Goal: Transaction & Acquisition: Purchase product/service

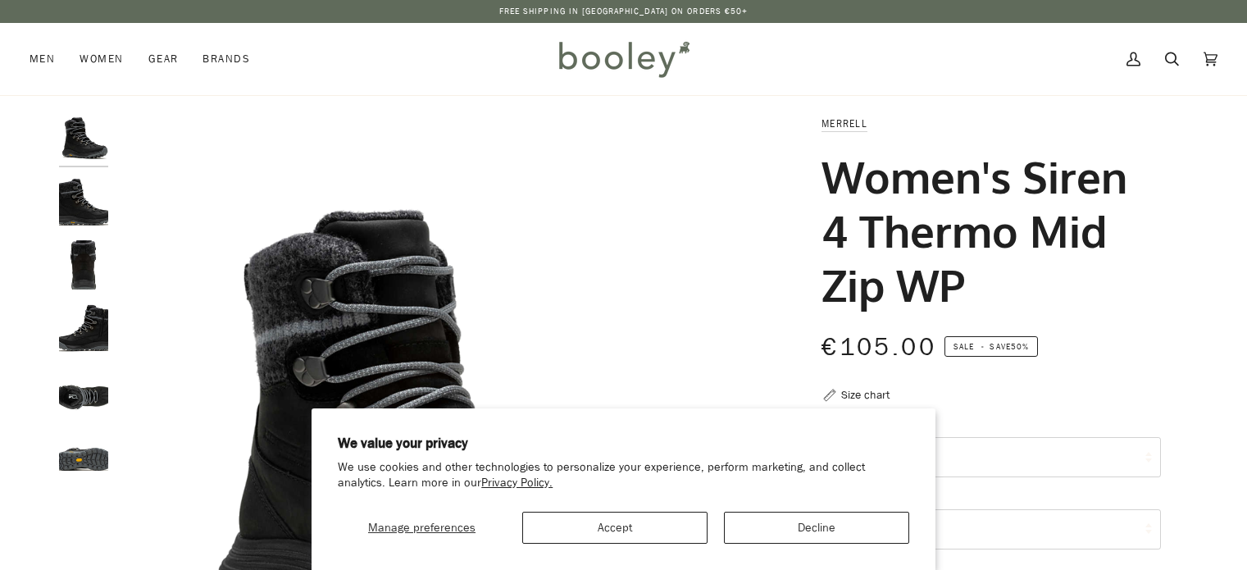
click at [657, 524] on button "Accept" at bounding box center [614, 528] width 185 height 32
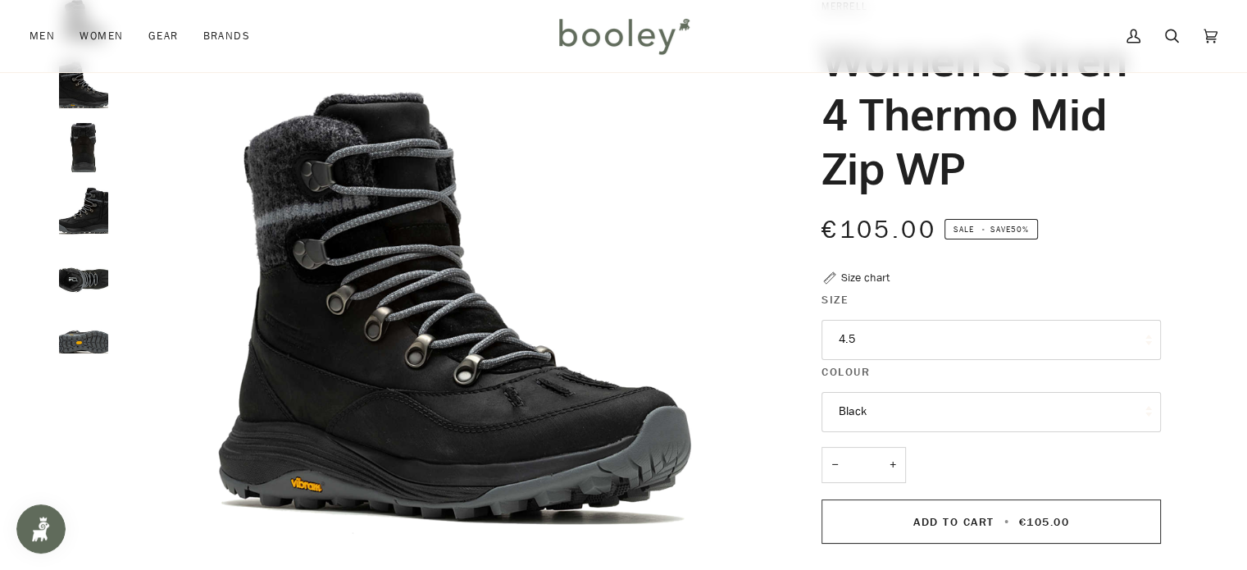
scroll to position [246, 0]
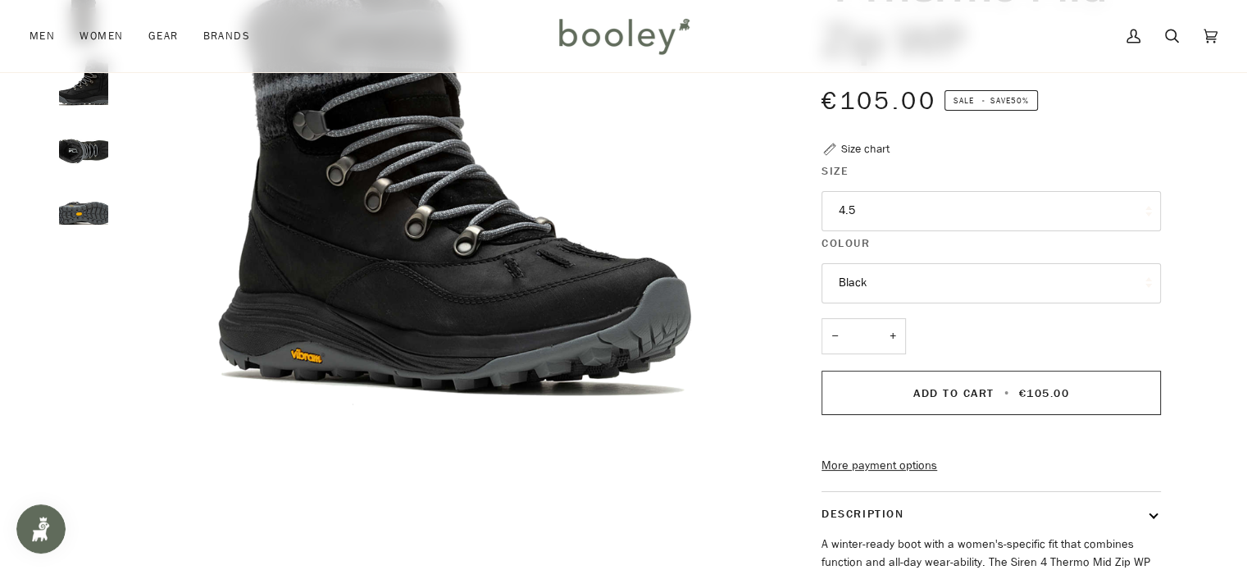
click at [997, 207] on button "4.5" at bounding box center [990, 211] width 339 height 40
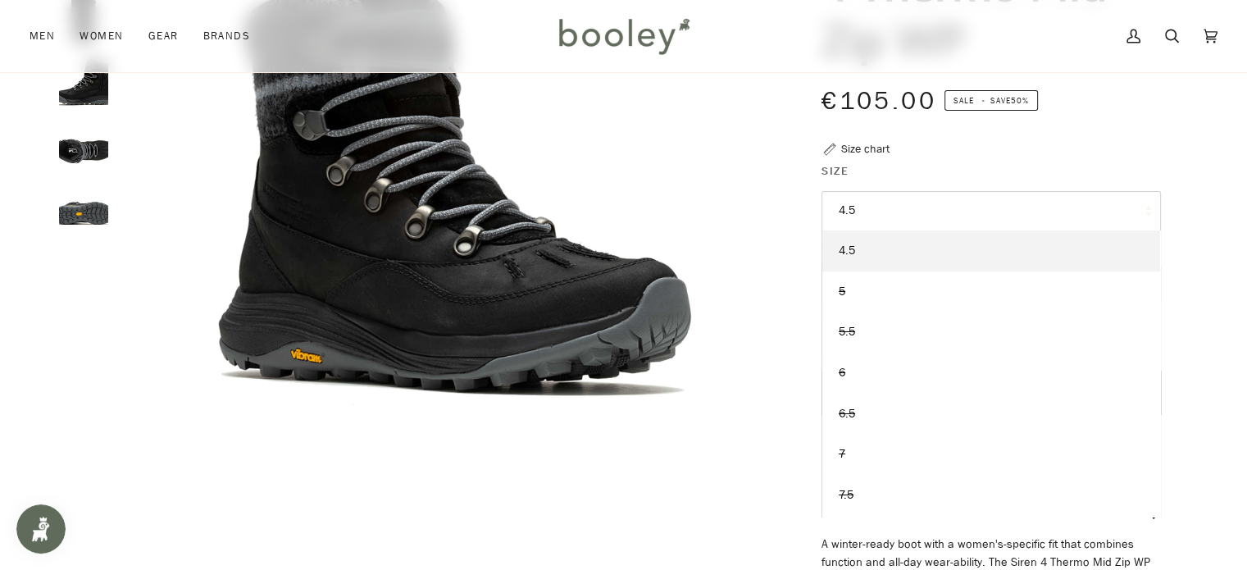
click at [997, 207] on button "4.5" at bounding box center [990, 211] width 339 height 40
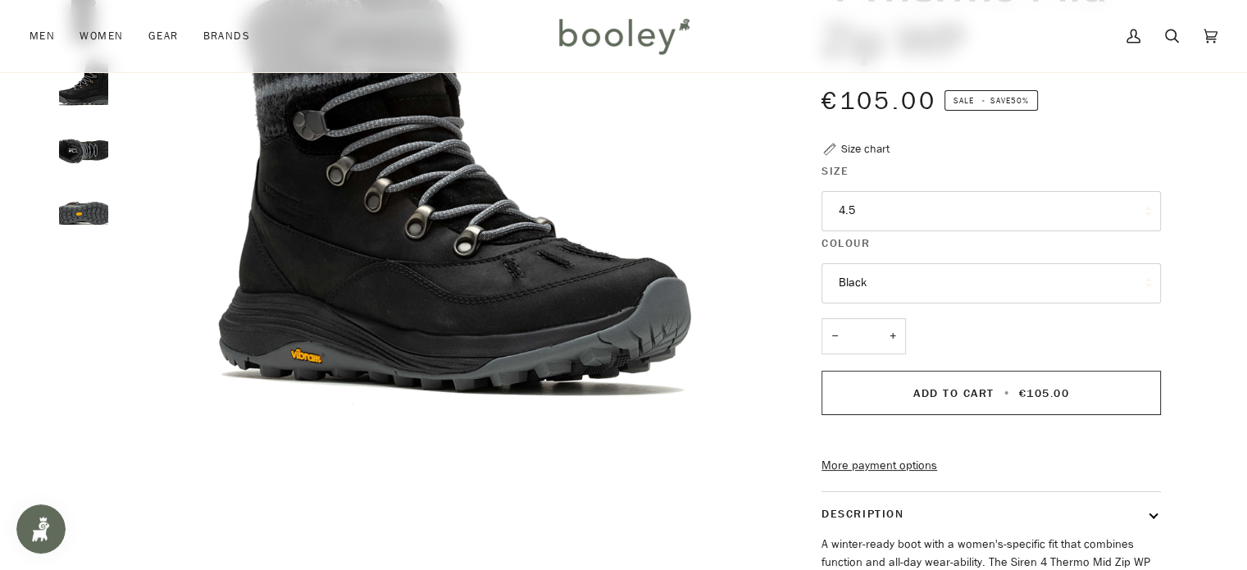
click at [848, 148] on div "Size chart" at bounding box center [865, 148] width 48 height 17
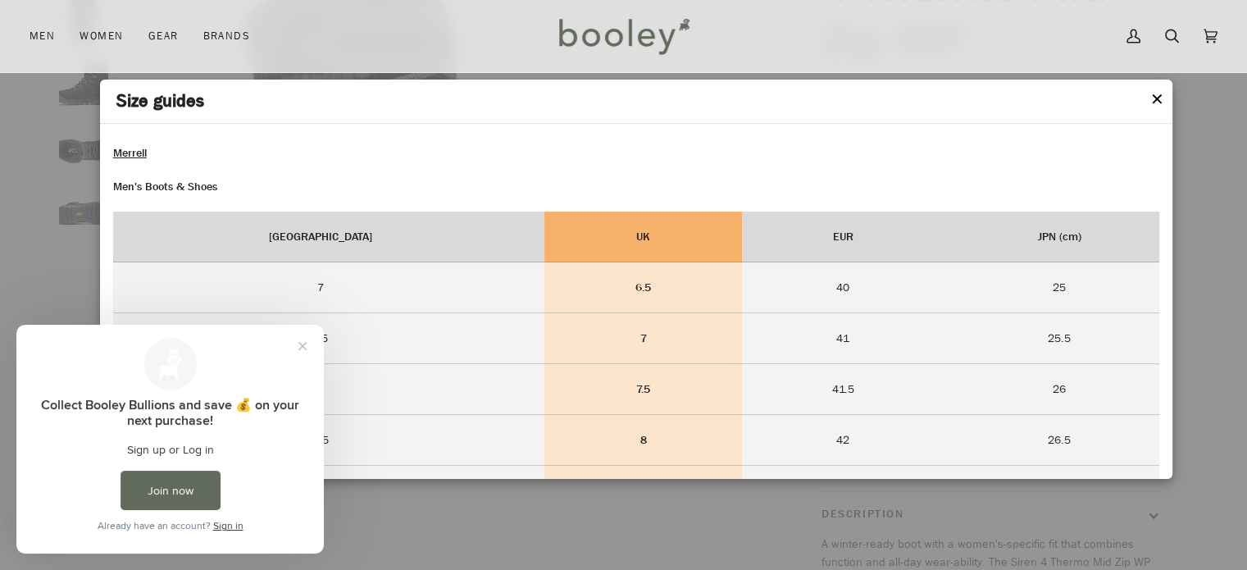
scroll to position [0, 0]
drag, startPoint x: 301, startPoint y: 343, endPoint x: 521, endPoint y: 633, distance: 364.5
click at [301, 343] on button "Close prompt" at bounding box center [303, 346] width 30 height 30
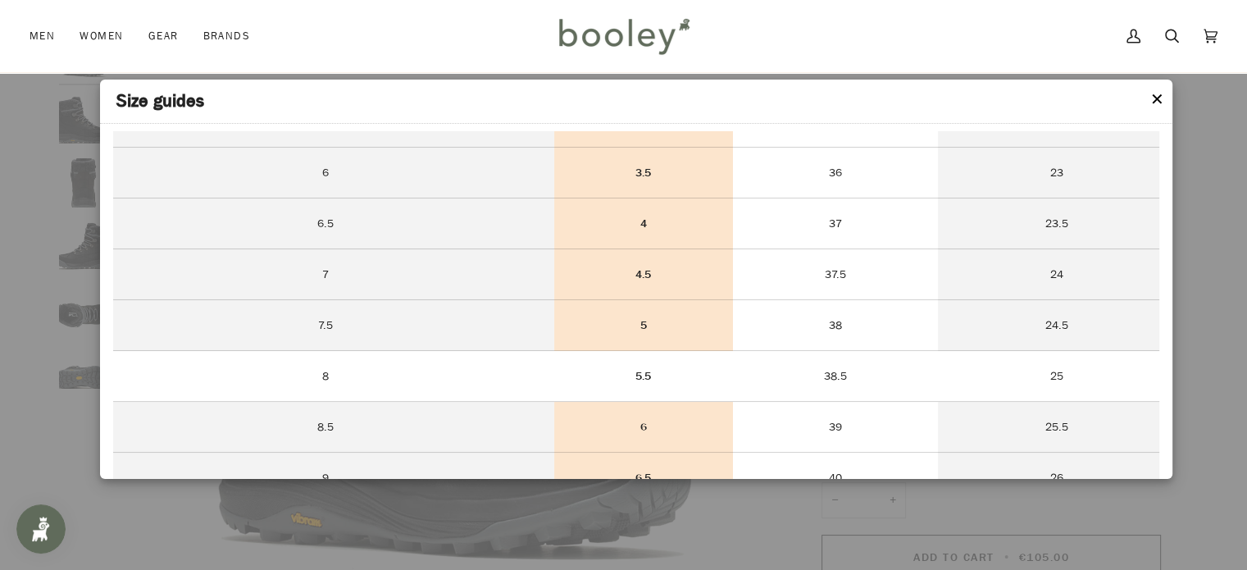
scroll to position [1230, 0]
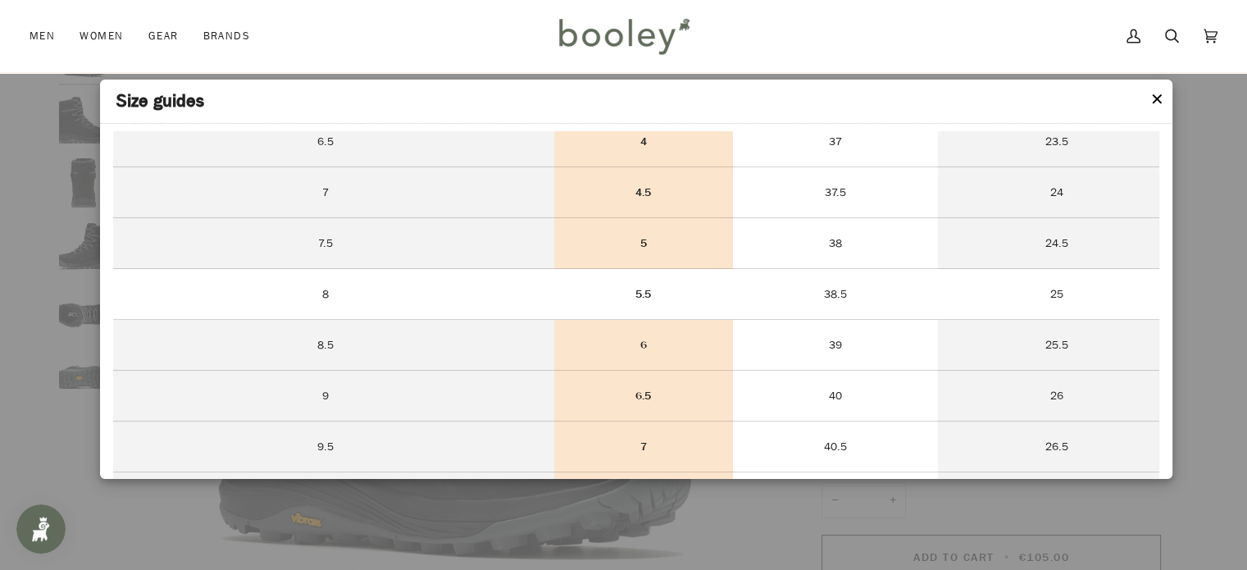
click at [733, 320] on td "38.5" at bounding box center [836, 294] width 206 height 51
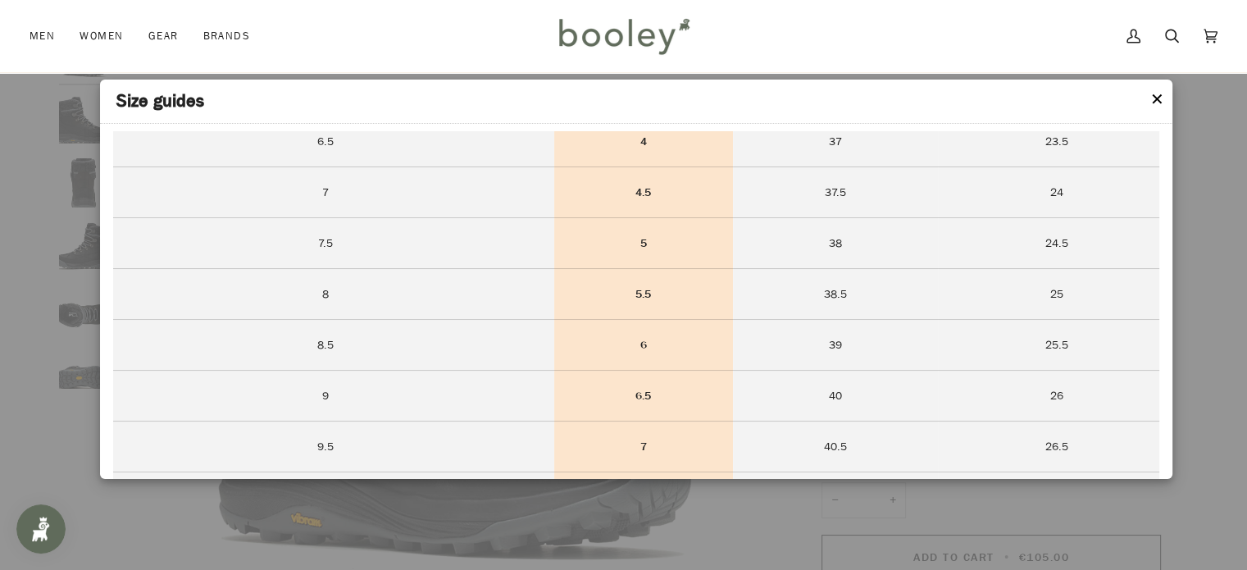
click at [635, 302] on strong "5.5" at bounding box center [643, 294] width 16 height 16
click at [1156, 99] on button "✕" at bounding box center [1157, 100] width 14 height 25
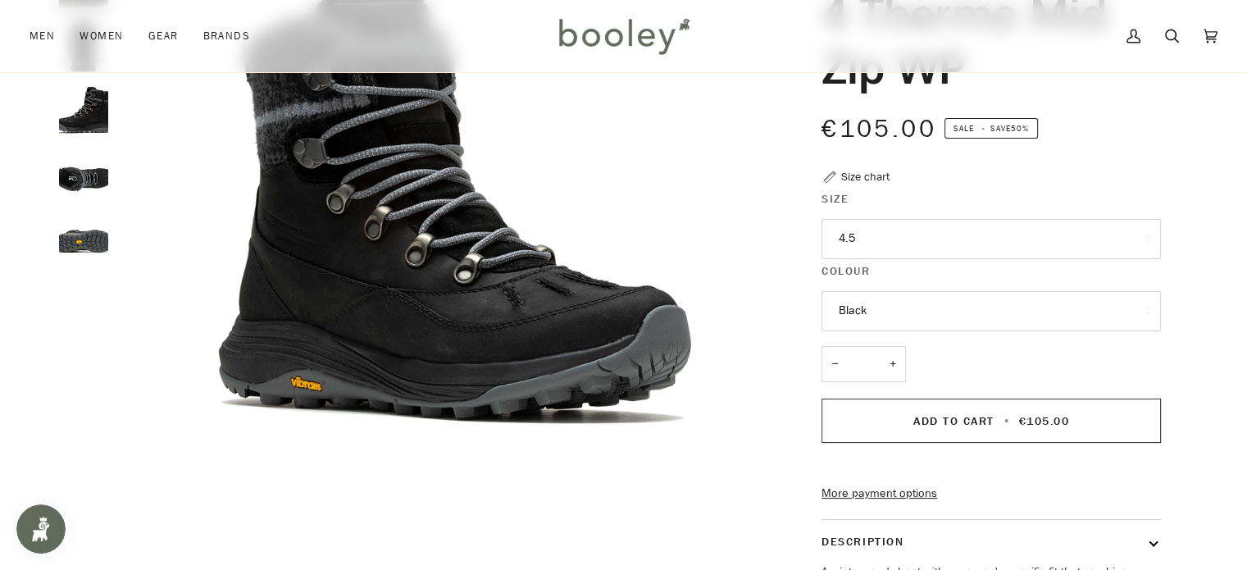
scroll to position [246, 0]
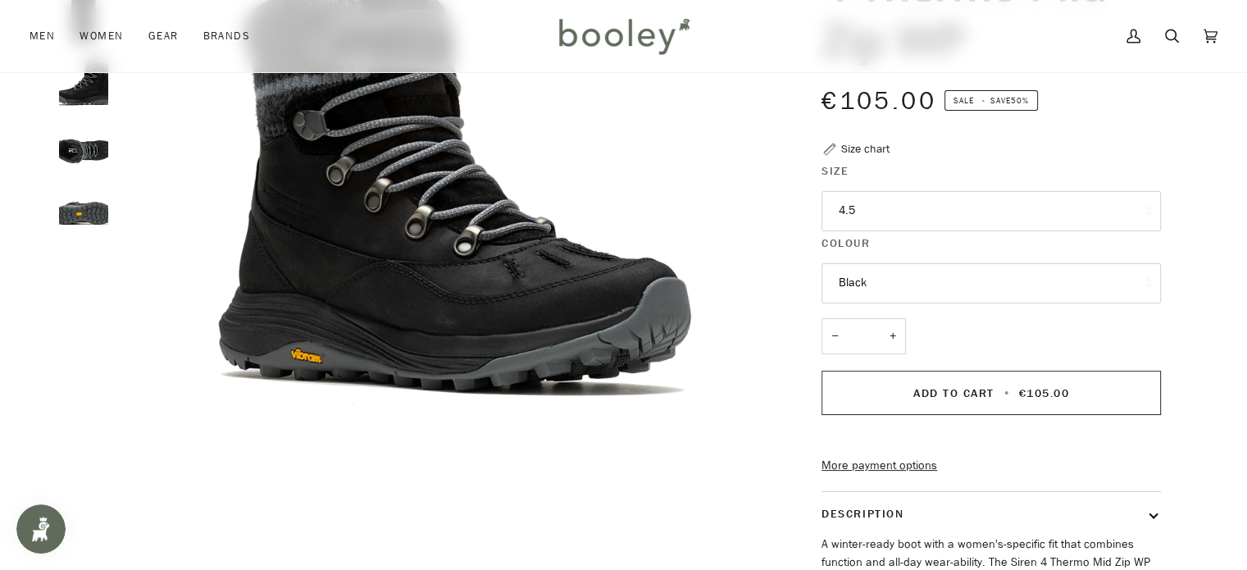
click at [1128, 211] on button "4.5" at bounding box center [990, 211] width 339 height 40
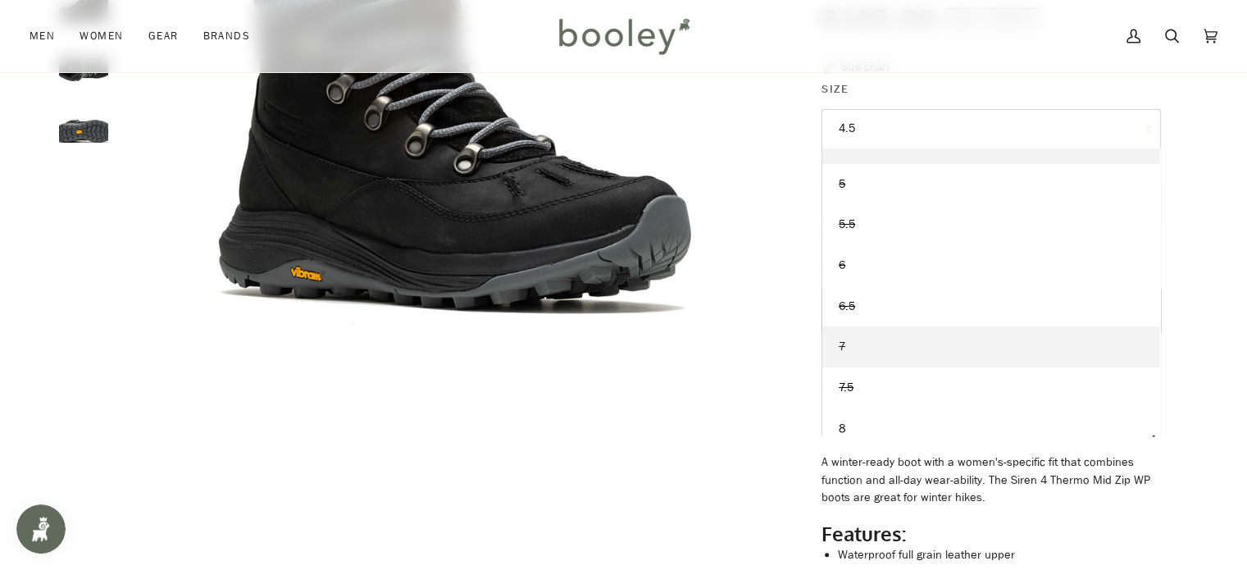
scroll to position [39, 0]
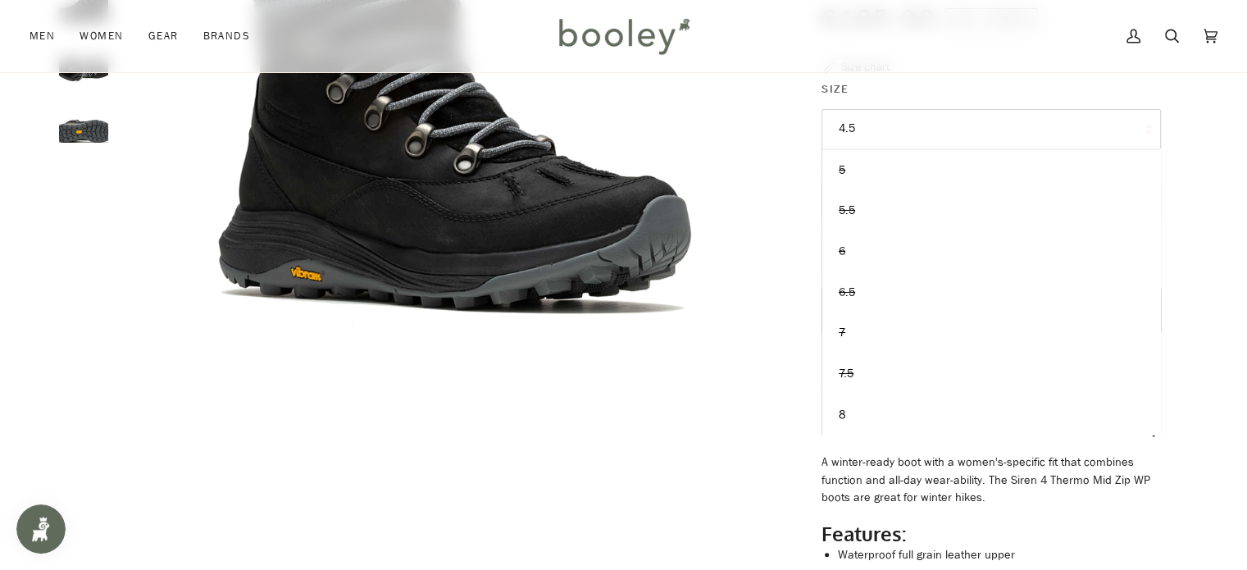
click at [1214, 340] on div "Zoom Zoom" at bounding box center [624, 248] width 1189 height 922
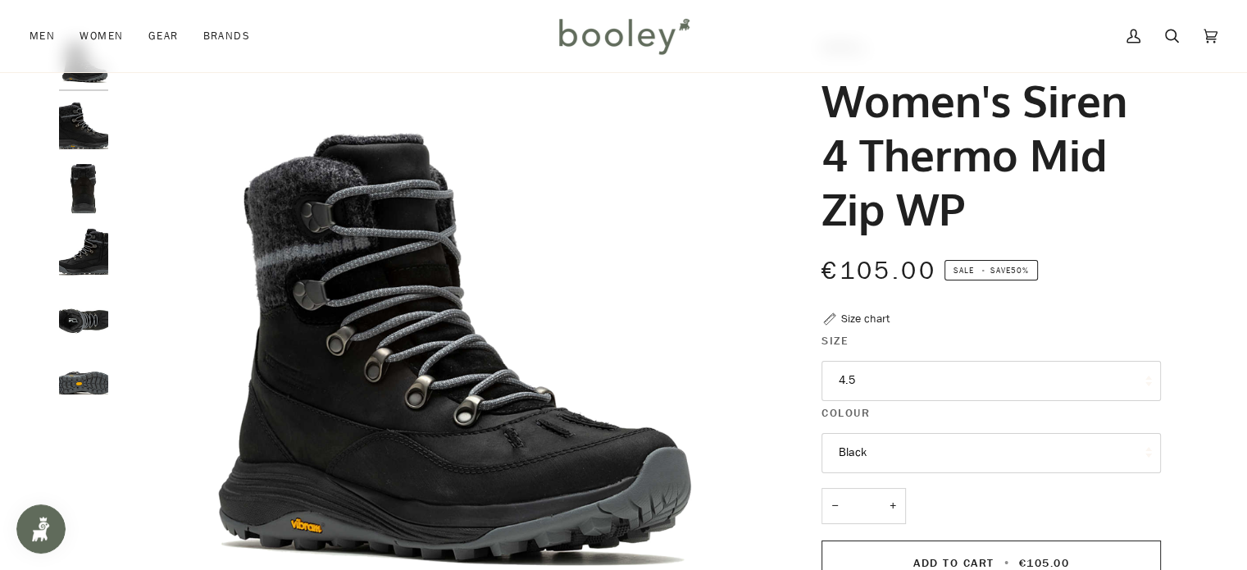
scroll to position [246, 0]
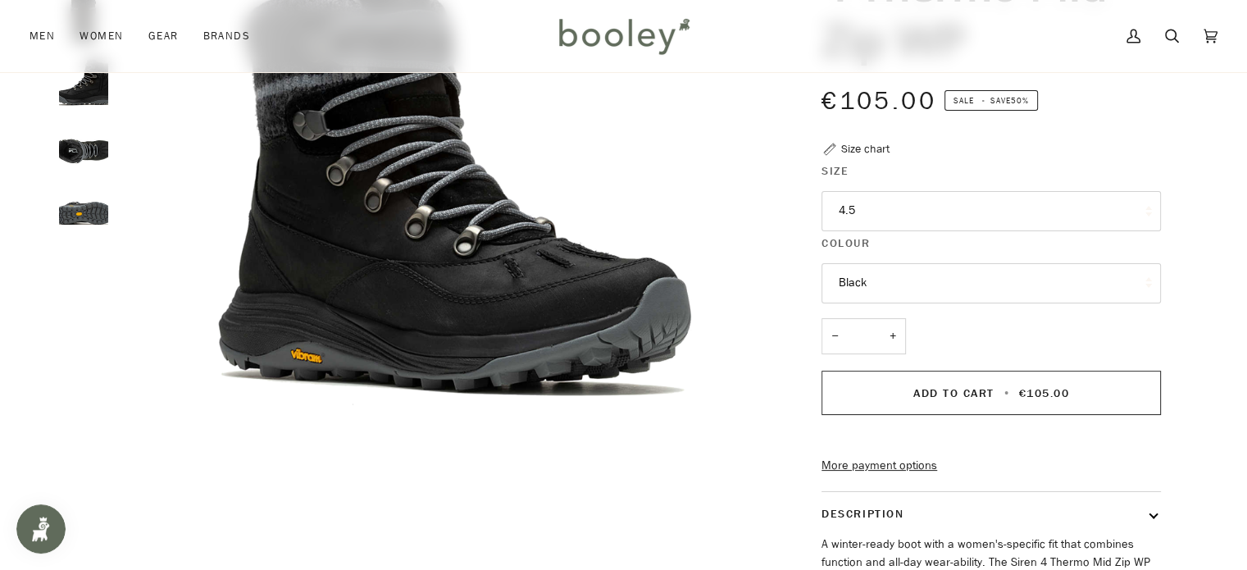
click at [1046, 209] on button "4.5" at bounding box center [990, 211] width 339 height 40
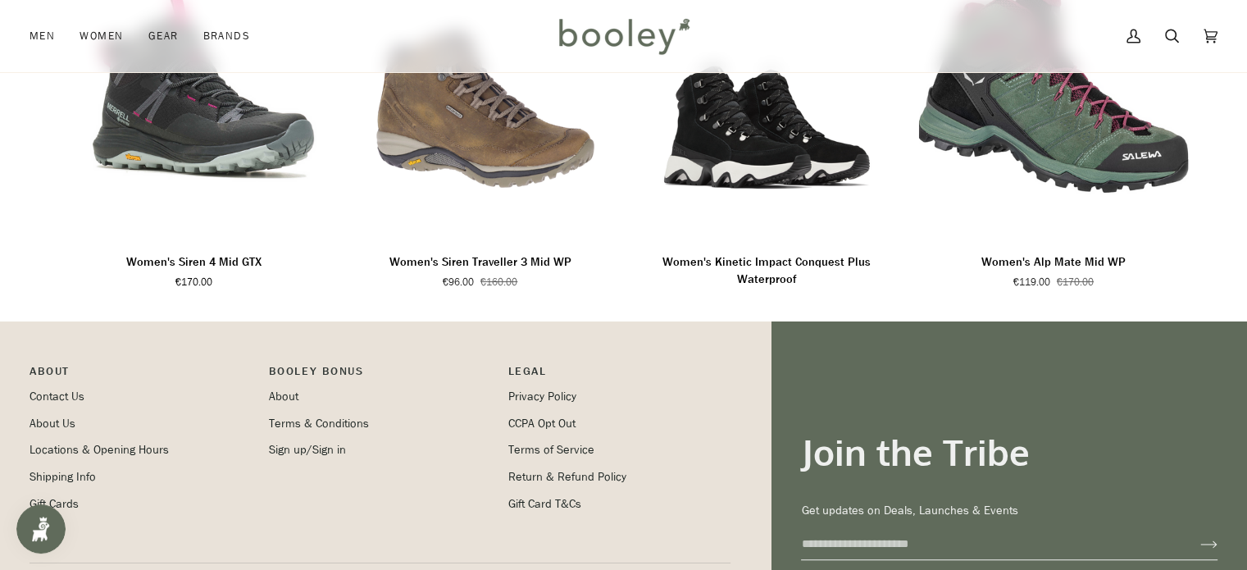
scroll to position [1066, 0]
